Goal: Use online tool/utility: Use online tool/utility

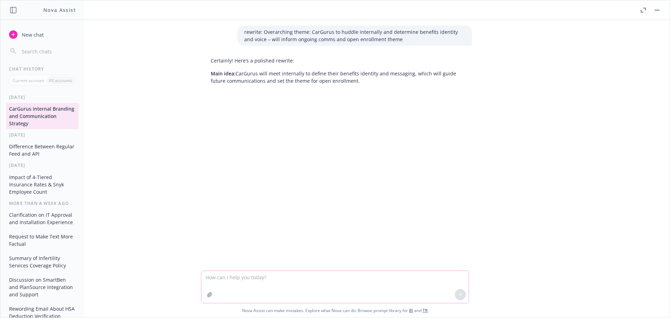
click at [224, 284] on textarea at bounding box center [334, 287] width 267 height 32
paste textarea "Focus on negotiating “as is” fully insured renewal; no appetite for self-fundin…"
type textarea "reword: Focus on negotiating “as is” fully insured renewal; no appetite for sel…"
